Goal: Navigation & Orientation: Find specific page/section

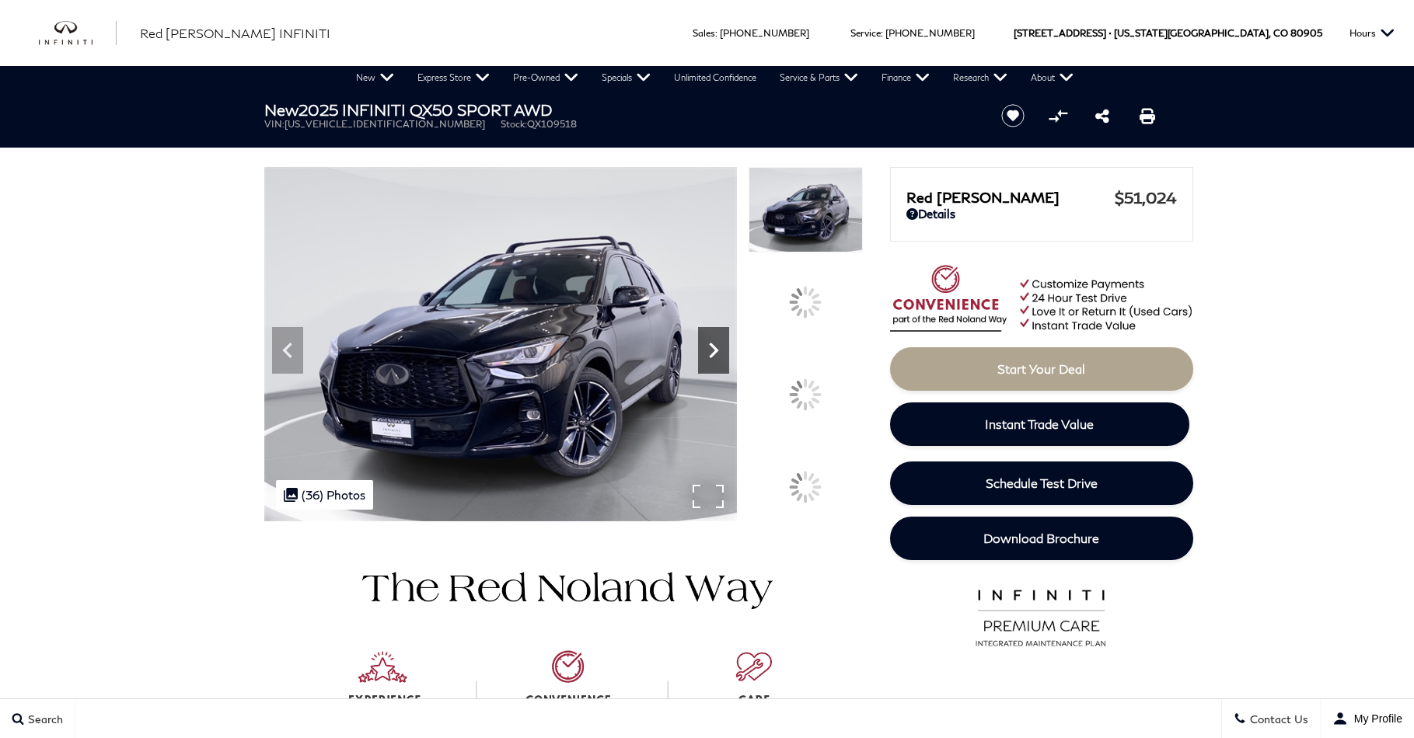
click at [729, 366] on icon at bounding box center [713, 350] width 31 height 31
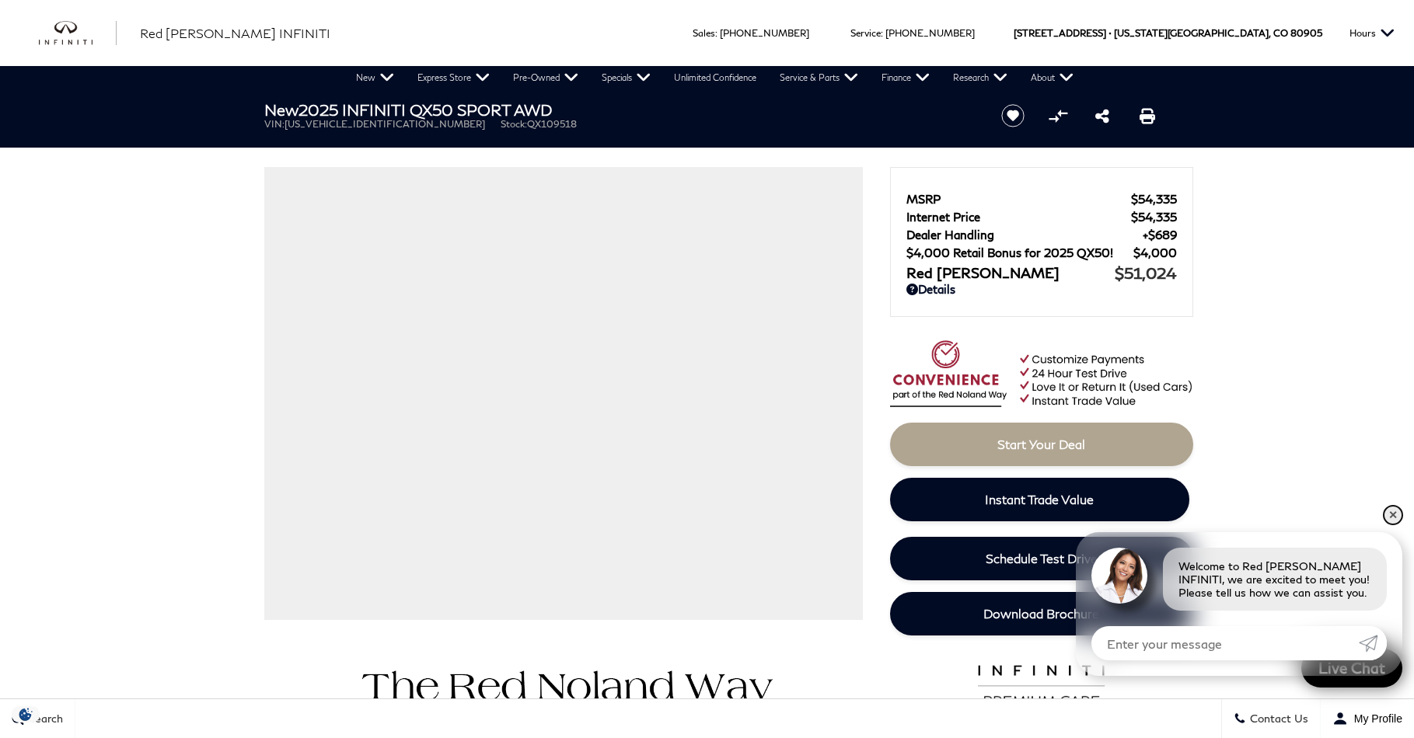
click at [1398, 519] on link "✕" at bounding box center [1393, 515] width 19 height 19
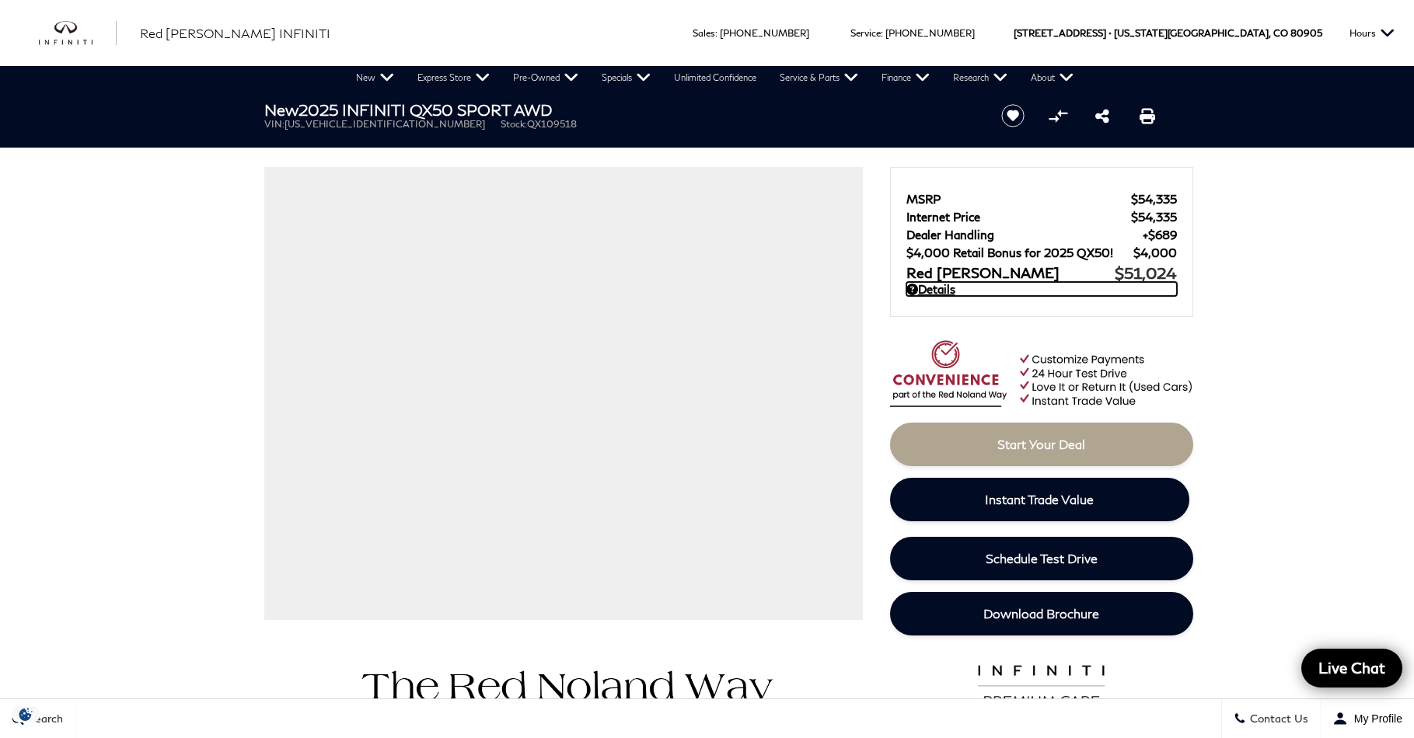
click at [927, 288] on link "Details" at bounding box center [1041, 289] width 271 height 14
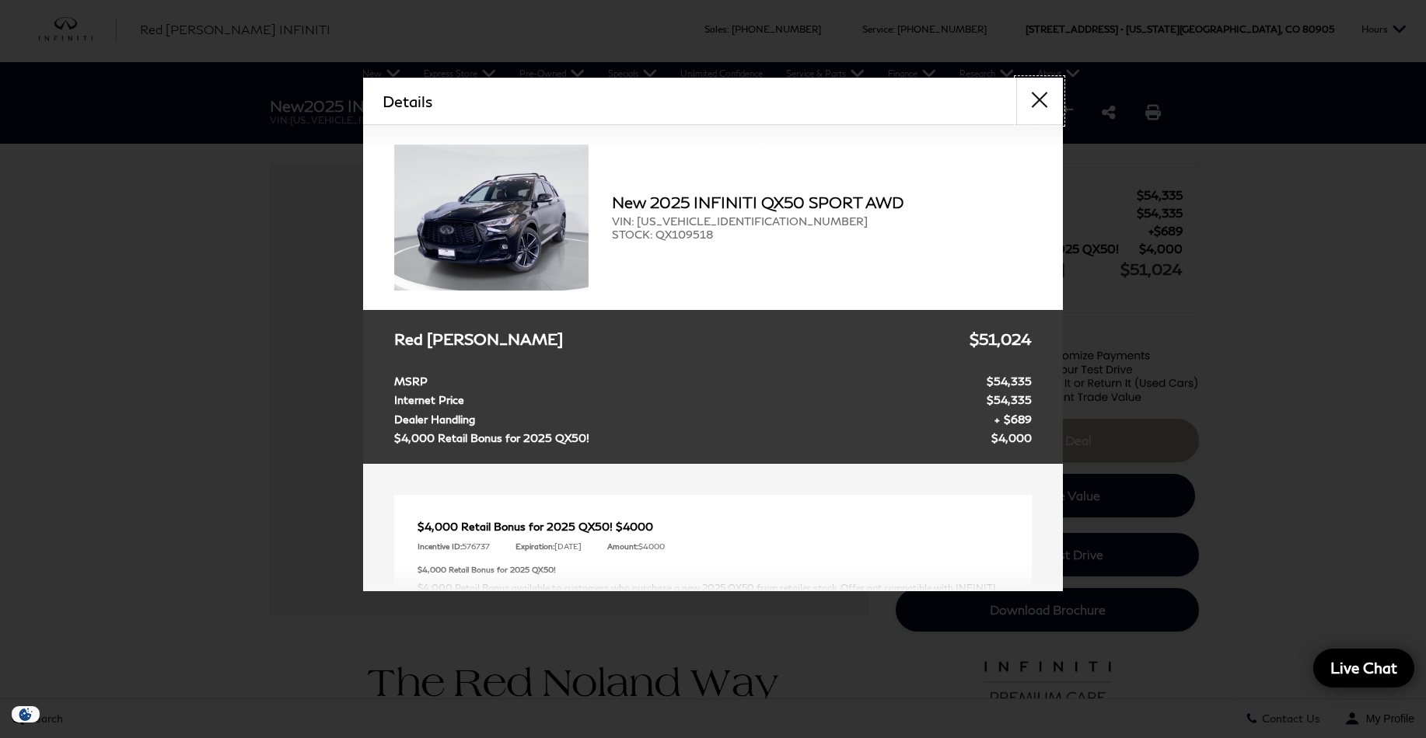
click at [1035, 91] on button "close" at bounding box center [1039, 101] width 47 height 47
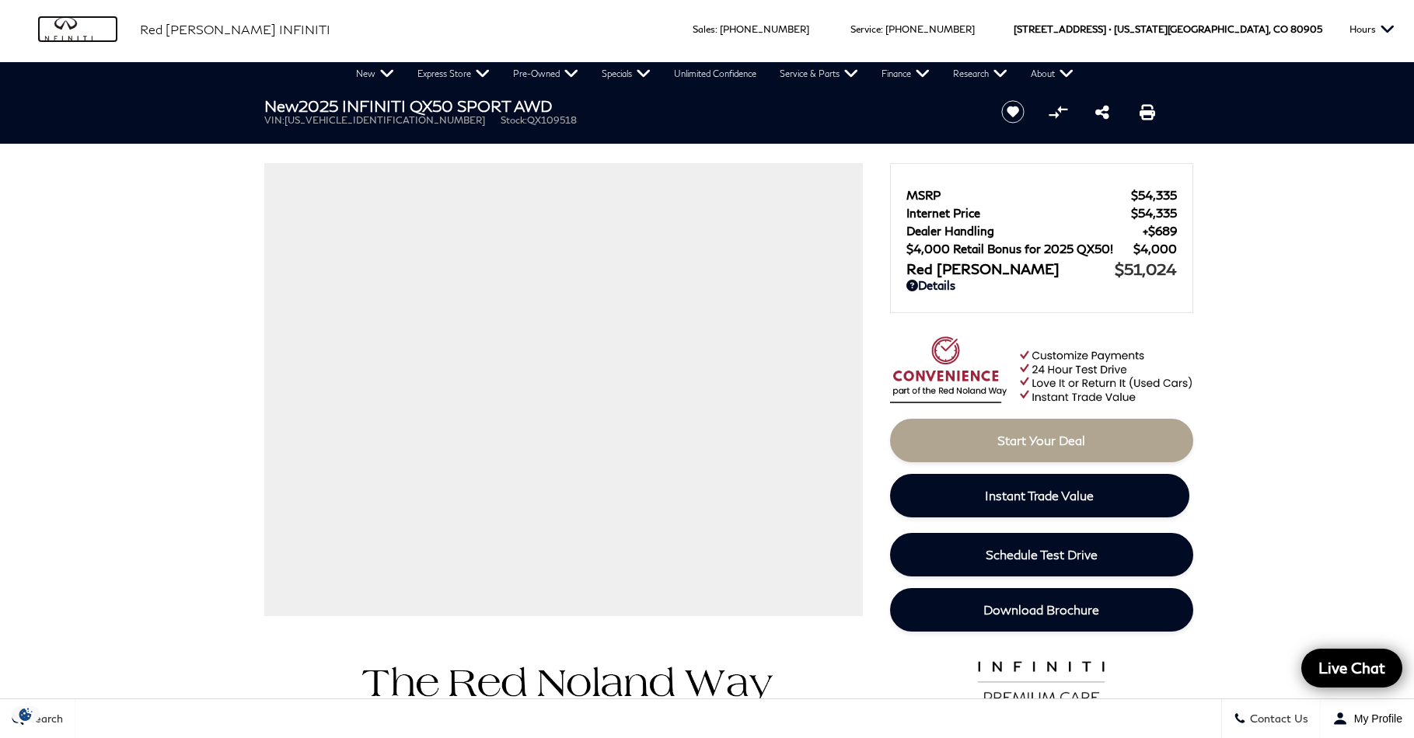
click at [67, 30] on img "infiniti" at bounding box center [78, 29] width 78 height 25
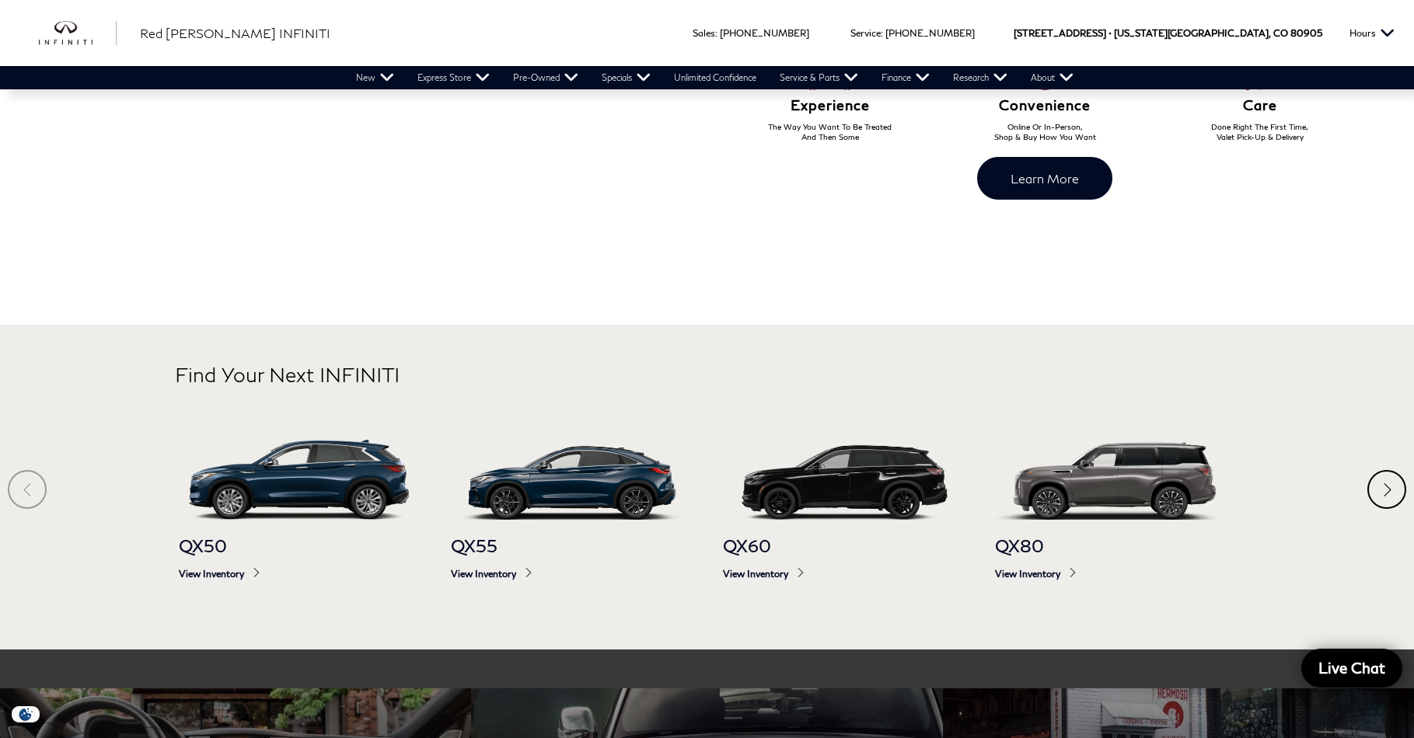
scroll to position [777, 0]
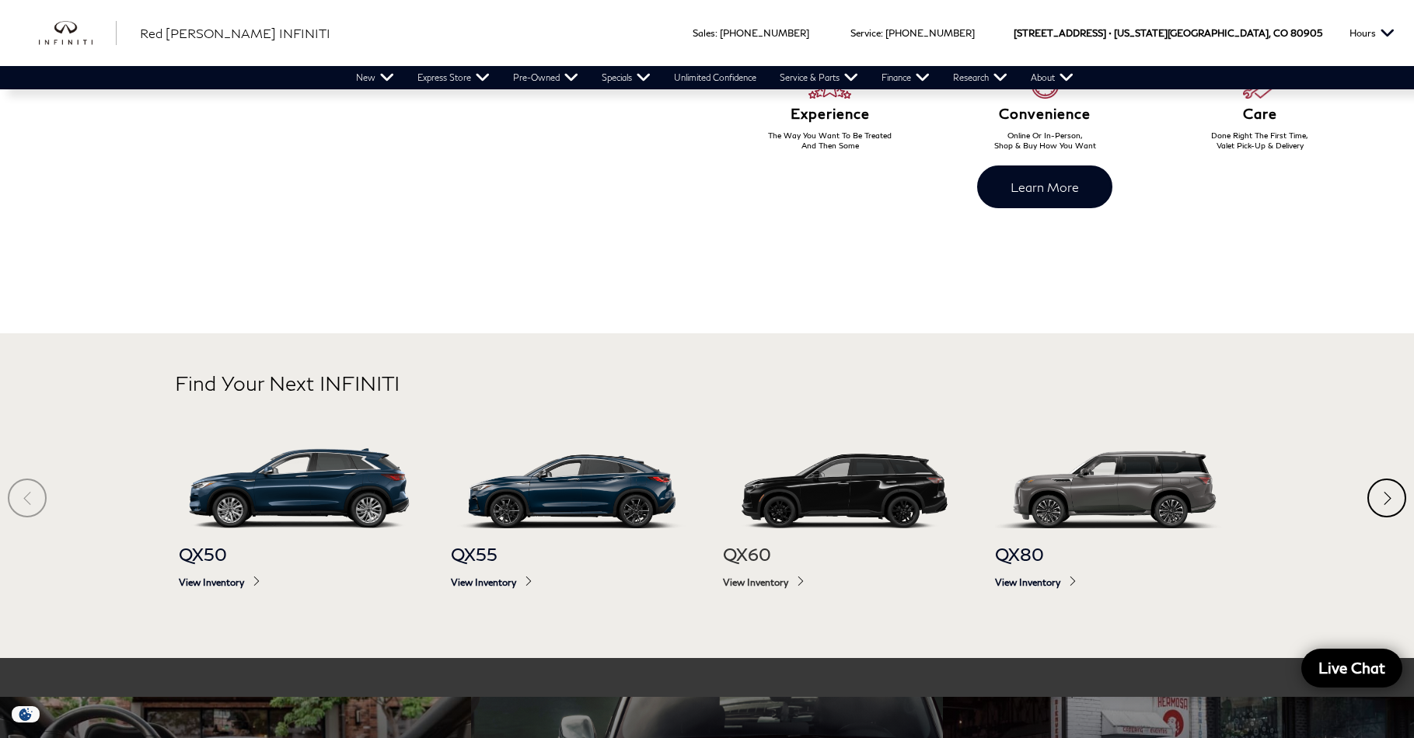
click at [882, 505] on img at bounding box center [843, 489] width 241 height 80
